Goal: Task Accomplishment & Management: Manage account settings

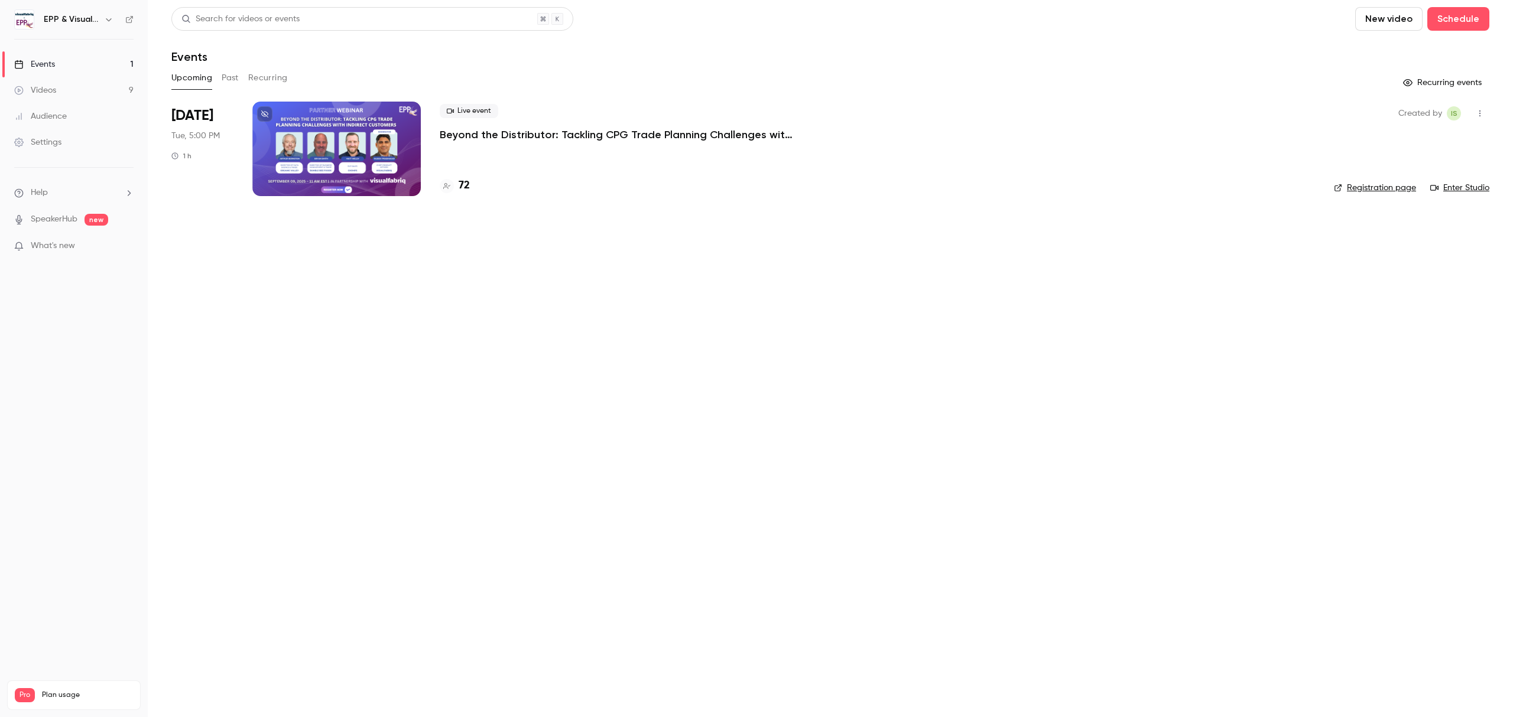
click at [329, 159] on div at bounding box center [336, 149] width 168 height 95
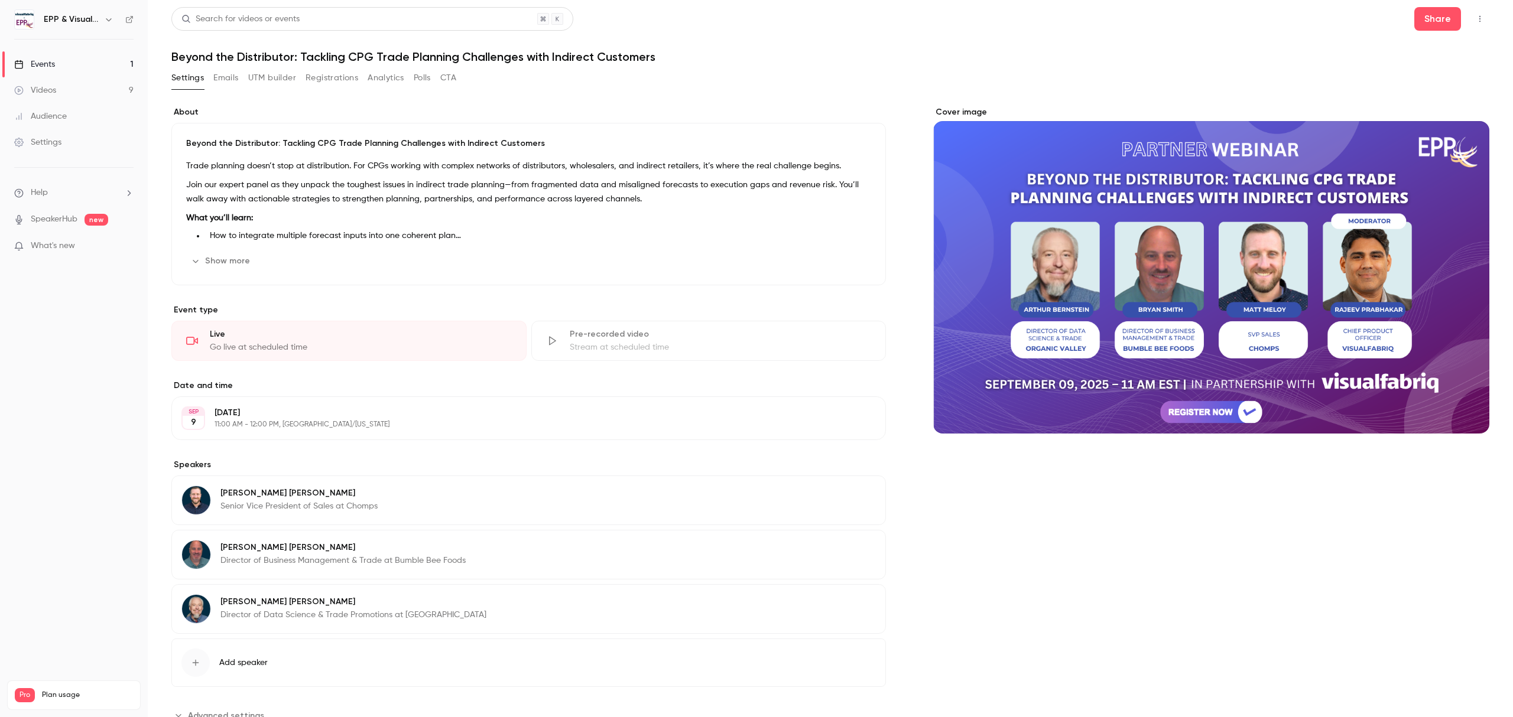
click at [333, 79] on button "Registrations" at bounding box center [332, 78] width 53 height 19
